Goal: Find specific page/section: Find specific page/section

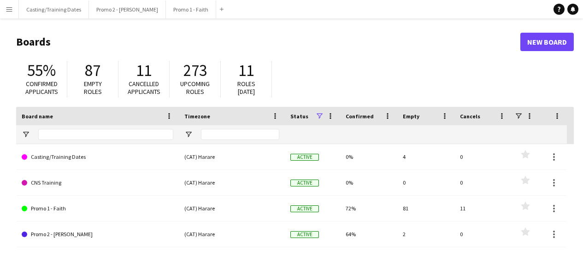
click at [11, 8] on app-icon "Menu" at bounding box center [9, 9] width 7 height 7
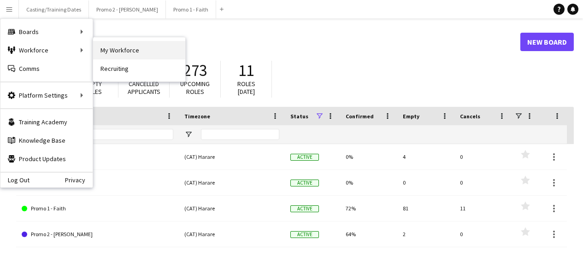
click at [122, 50] on link "My Workforce" at bounding box center [139, 50] width 92 height 18
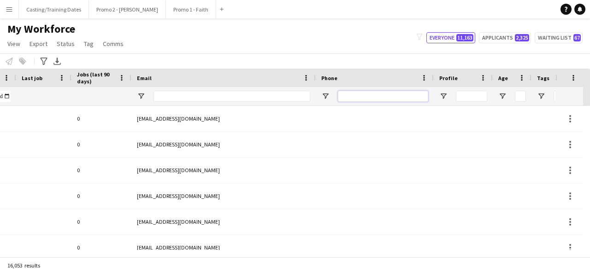
click at [366, 95] on input "Phone Filter Input" at bounding box center [383, 96] width 90 height 11
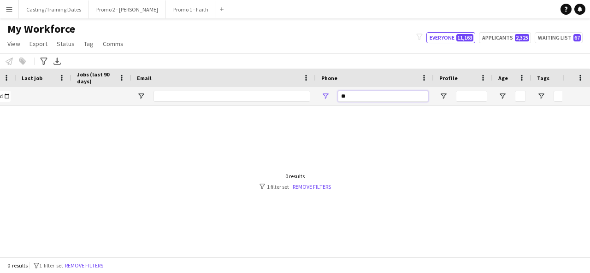
type input "*"
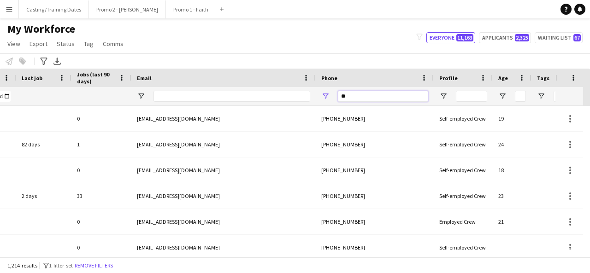
type input "*"
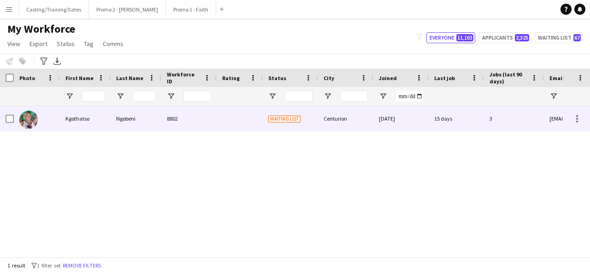
type input "**********"
click at [213, 118] on div "8802" at bounding box center [188, 118] width 55 height 25
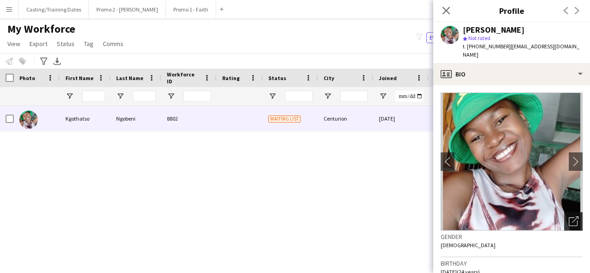
click at [569, 217] on icon "Open photos pop-in" at bounding box center [574, 222] width 10 height 10
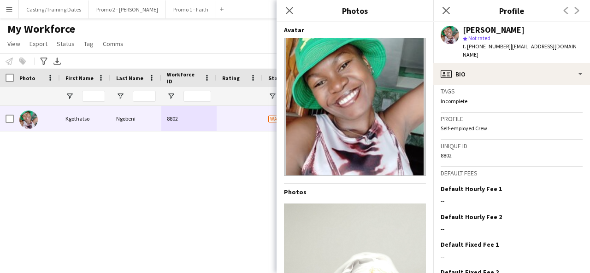
scroll to position [432, 0]
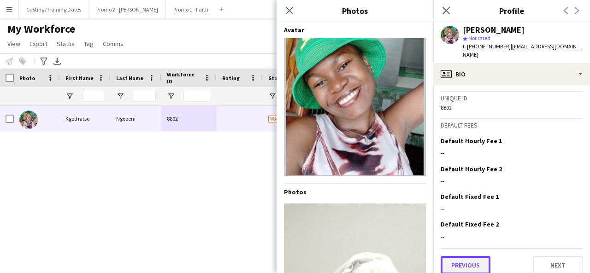
click at [473, 256] on button "Previous" at bounding box center [466, 265] width 50 height 18
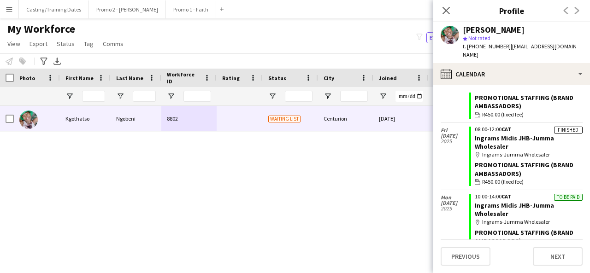
scroll to position [63, 0]
click at [462, 253] on button "Previous" at bounding box center [466, 257] width 50 height 18
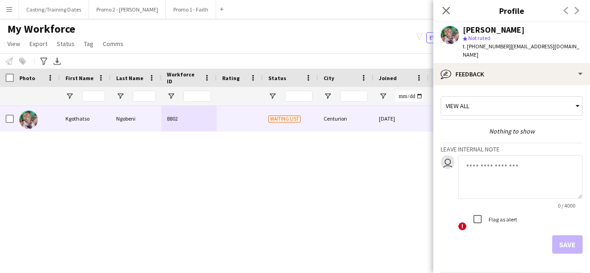
scroll to position [24, 0]
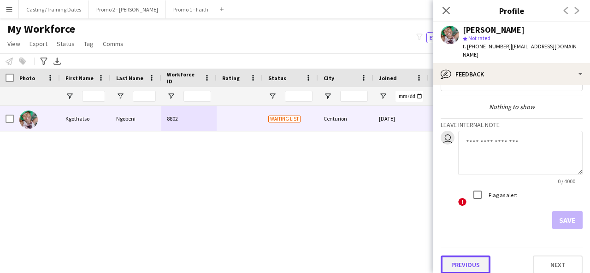
click at [462, 256] on button "Previous" at bounding box center [466, 265] width 50 height 18
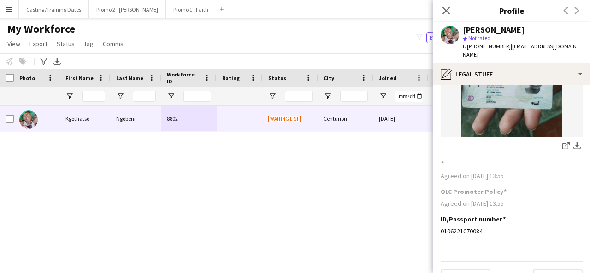
scroll to position [116, 0]
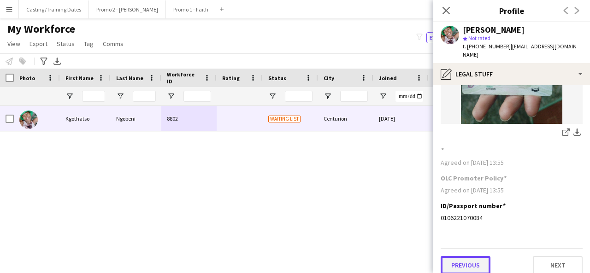
click at [483, 261] on button "Previous" at bounding box center [466, 265] width 50 height 18
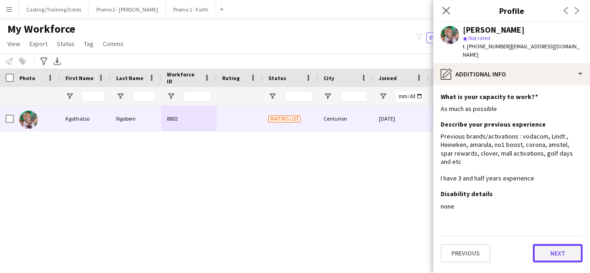
click at [557, 244] on button "Next" at bounding box center [558, 253] width 50 height 18
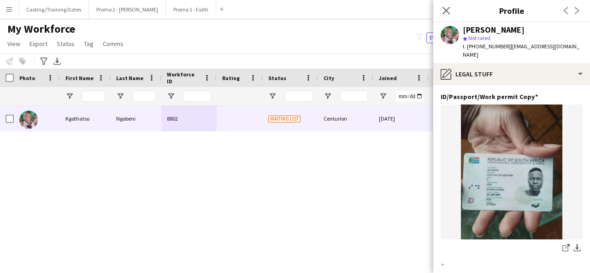
scroll to position [116, 0]
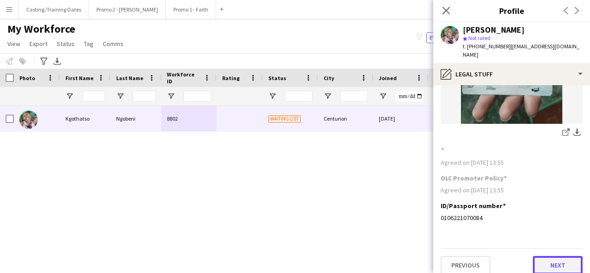
click at [551, 256] on button "Next" at bounding box center [558, 265] width 50 height 18
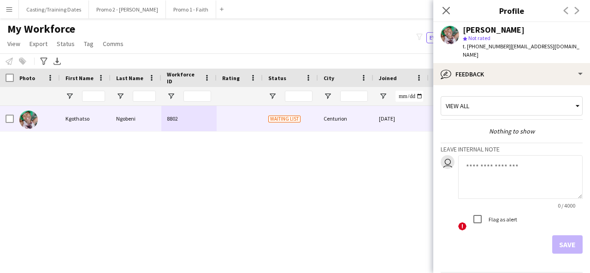
scroll to position [24, 0]
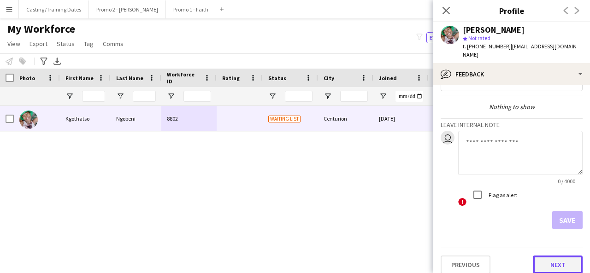
click at [553, 256] on button "Next" at bounding box center [558, 265] width 50 height 18
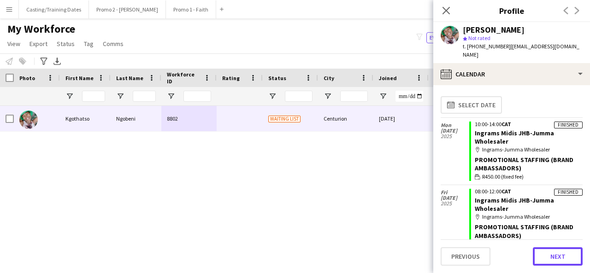
click at [553, 255] on button "Next" at bounding box center [558, 257] width 50 height 18
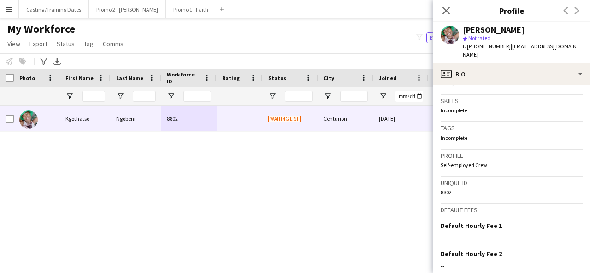
scroll to position [432, 0]
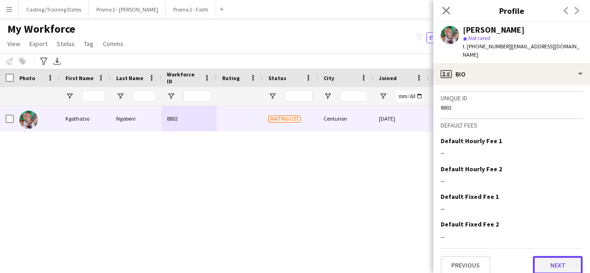
click at [553, 256] on button "Next" at bounding box center [558, 265] width 50 height 18
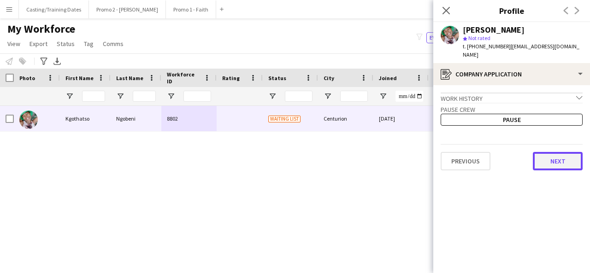
click at [560, 154] on button "Next" at bounding box center [558, 161] width 50 height 18
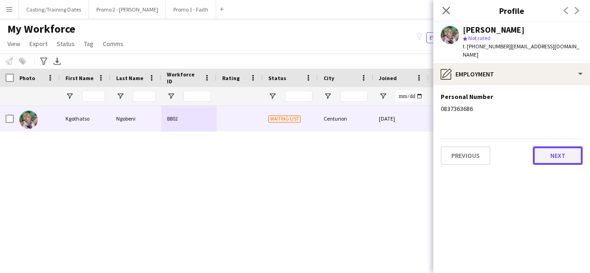
click at [563, 148] on button "Next" at bounding box center [558, 156] width 50 height 18
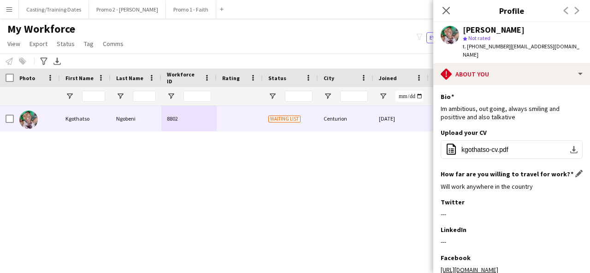
scroll to position [124, 0]
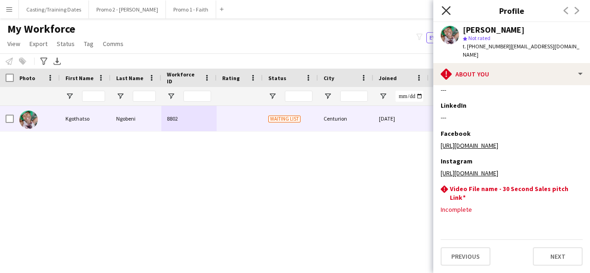
click at [446, 8] on icon "Close pop-in" at bounding box center [446, 10] width 9 height 9
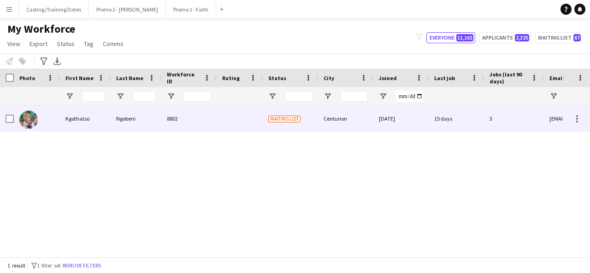
click at [236, 114] on div at bounding box center [240, 118] width 46 height 25
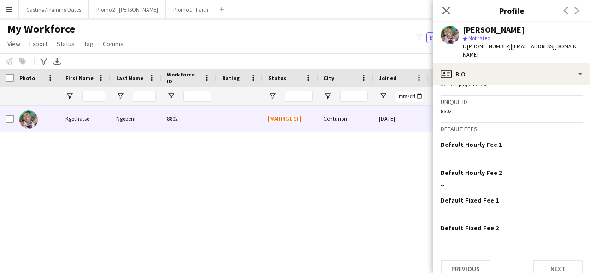
scroll to position [432, 0]
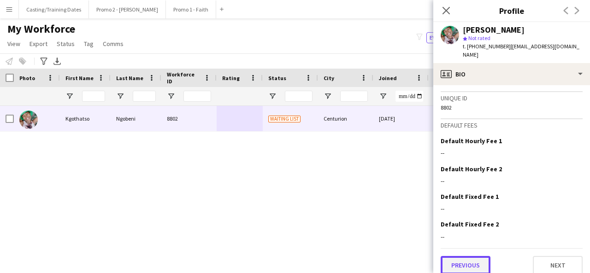
click at [464, 256] on button "Previous" at bounding box center [466, 265] width 50 height 18
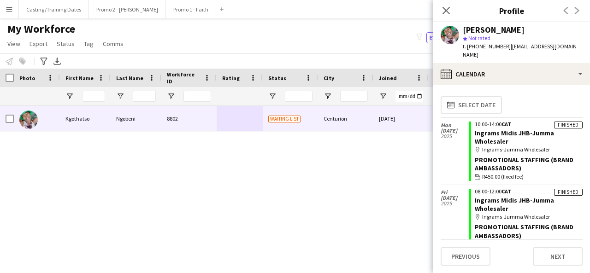
scroll to position [71, 0]
